Goal: Transaction & Acquisition: Purchase product/service

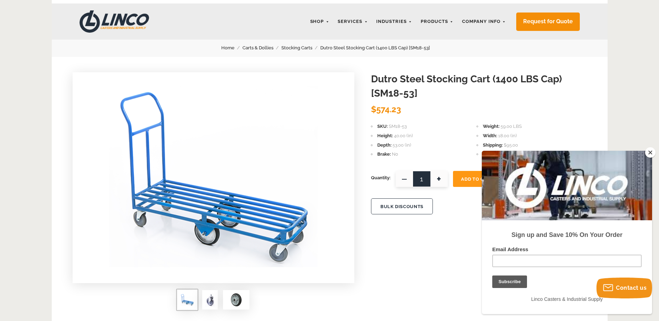
scroll to position [35, 0]
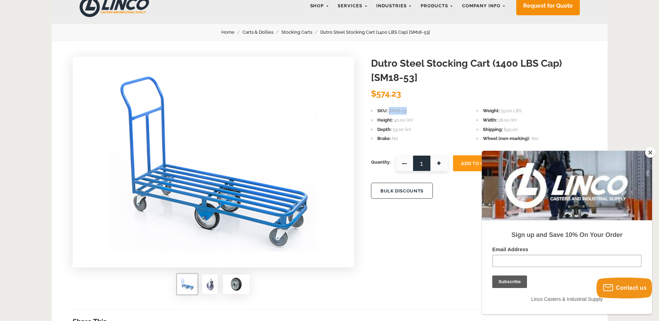
drag, startPoint x: 399, startPoint y: 111, endPoint x: 383, endPoint y: 110, distance: 16.0
click at [389, 110] on span "SM18-53" at bounding box center [398, 110] width 18 height 5
click at [391, 111] on span "SM18-53" at bounding box center [398, 110] width 18 height 5
drag, startPoint x: 401, startPoint y: 112, endPoint x: 383, endPoint y: 111, distance: 17.4
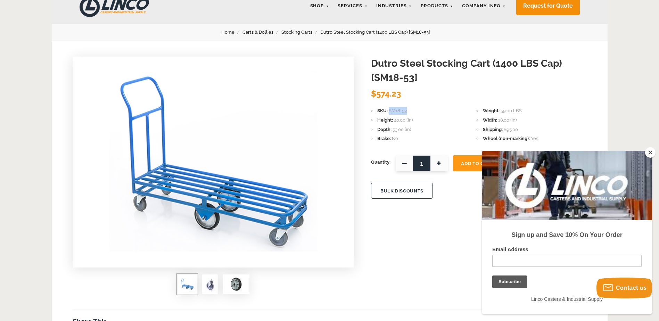
click at [383, 111] on li "SKU SM18-53" at bounding box center [424, 111] width 106 height 8
copy span "SM18-53"
click at [543, 62] on h1 "Dutro Steel Stocking Cart (1400 LBS Cap) [SM18-53]" at bounding box center [479, 71] width 216 height 28
drag, startPoint x: 487, startPoint y: 63, endPoint x: 371, endPoint y: 57, distance: 116.1
click at [371, 57] on h1 "Dutro Steel Stocking Cart (1400 LBS Cap) [SM18-53]" at bounding box center [479, 71] width 216 height 28
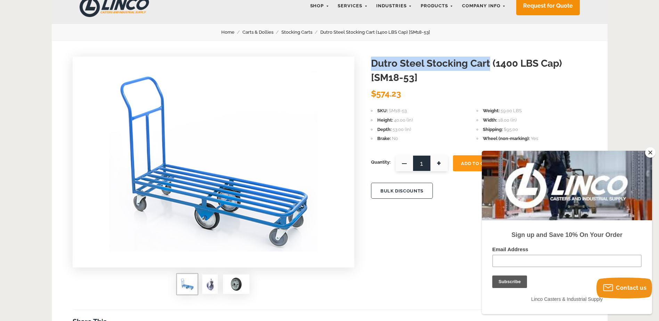
copy h1 "[PERSON_NAME] Steel Stocking Cart"
click at [652, 156] on button "Close" at bounding box center [650, 152] width 10 height 10
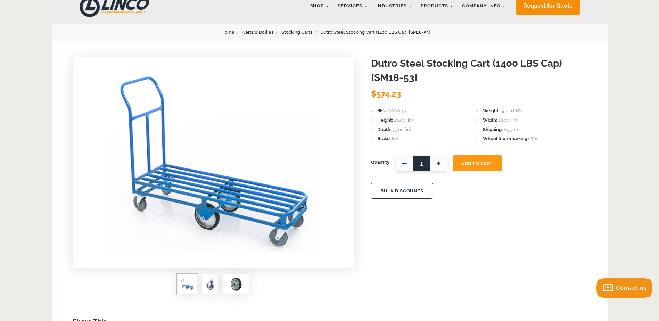
click at [540, 62] on h1 "Dutro Steel Stocking Cart (1400 LBS Cap) [SM18-53]" at bounding box center [479, 71] width 216 height 28
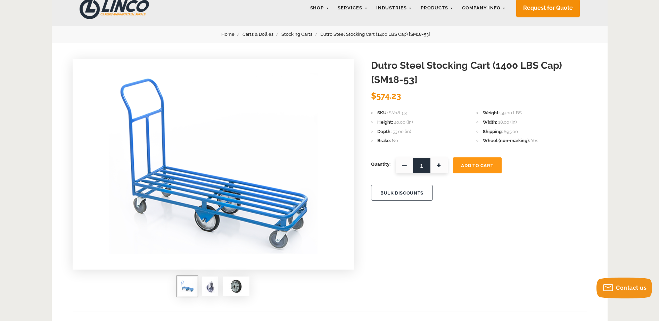
scroll to position [0, 0]
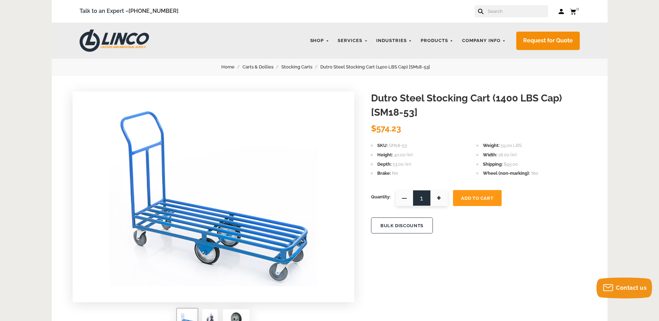
drag, startPoint x: 30, startPoint y: 52, endPoint x: 140, endPoint y: 3, distance: 120.0
